Goal: Navigation & Orientation: Find specific page/section

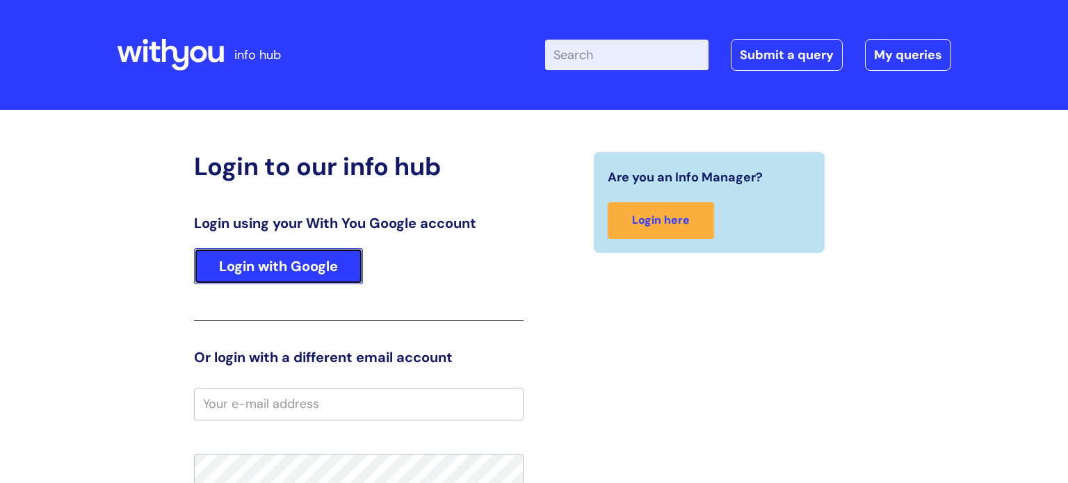
click at [282, 269] on link "Login with Google" at bounding box center [278, 266] width 169 height 36
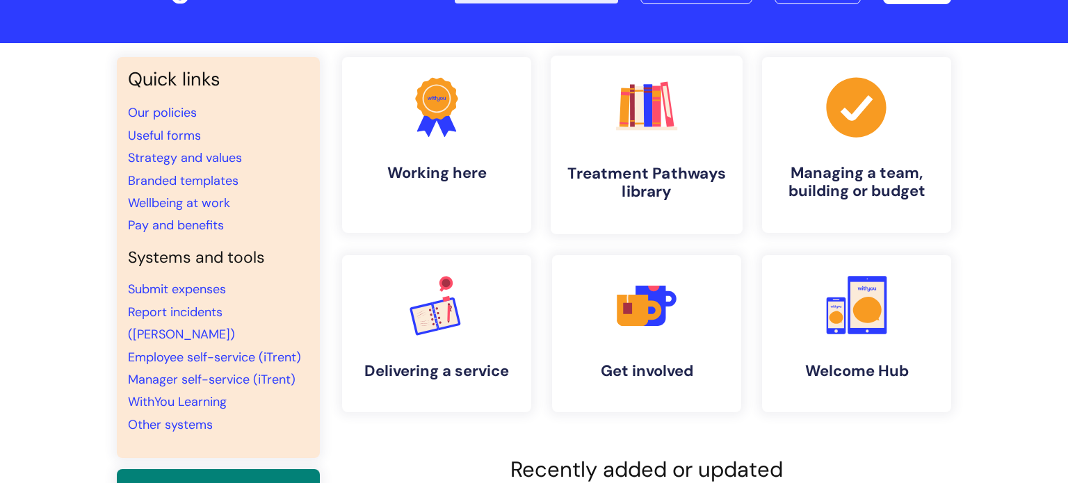
scroll to position [69, 0]
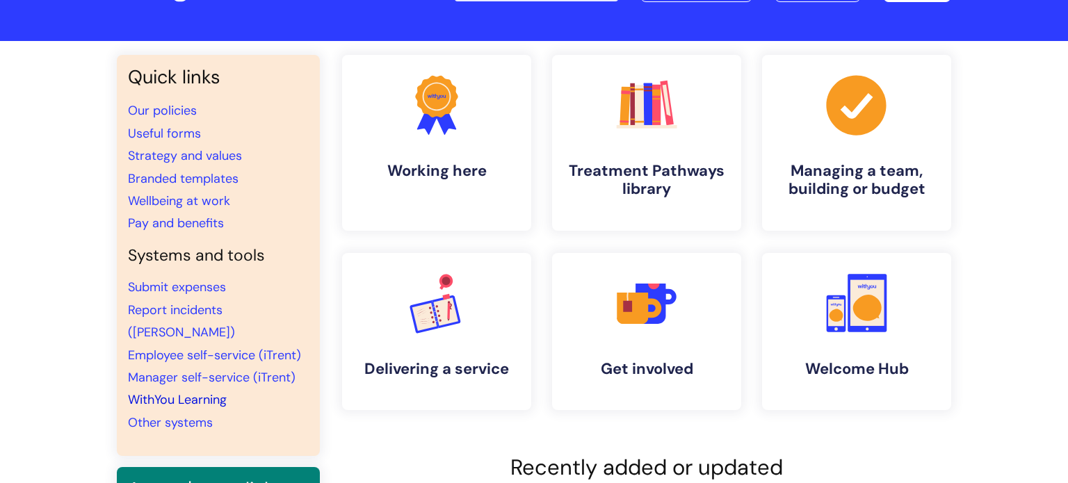
click at [213, 391] on link "WithYou Learning" at bounding box center [177, 399] width 99 height 17
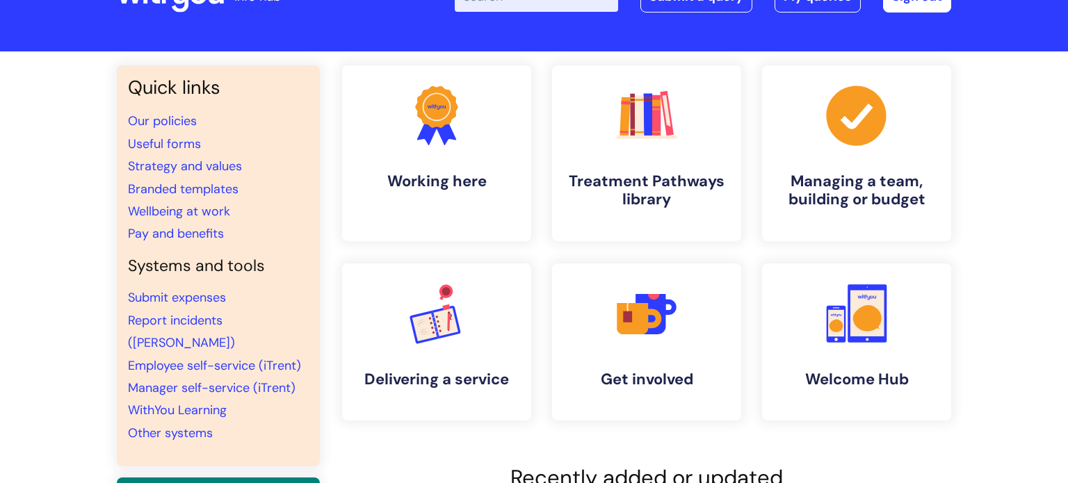
scroll to position [55, 0]
